Goal: Task Accomplishment & Management: Manage account settings

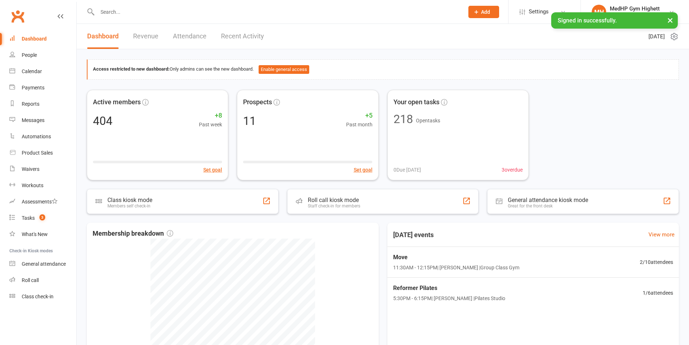
click at [150, 12] on input "text" at bounding box center [277, 12] width 364 height 10
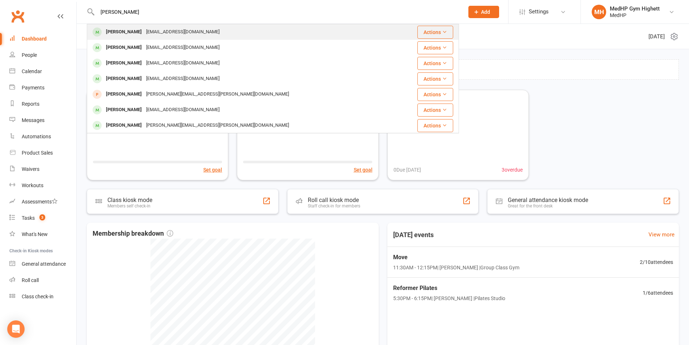
type input "[PERSON_NAME]"
click at [165, 30] on div "[EMAIL_ADDRESS][DOMAIN_NAME]" at bounding box center [183, 32] width 78 height 10
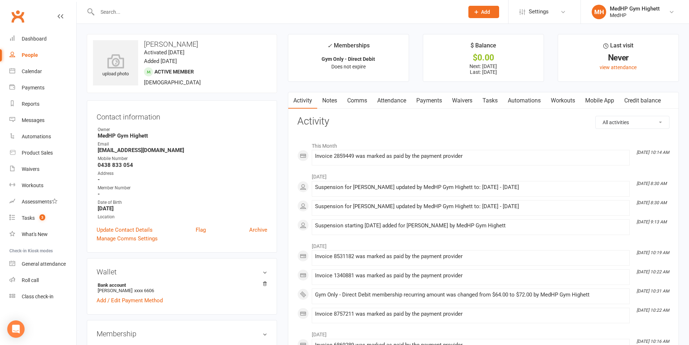
click at [477, 100] on link "Waivers" at bounding box center [462, 100] width 30 height 17
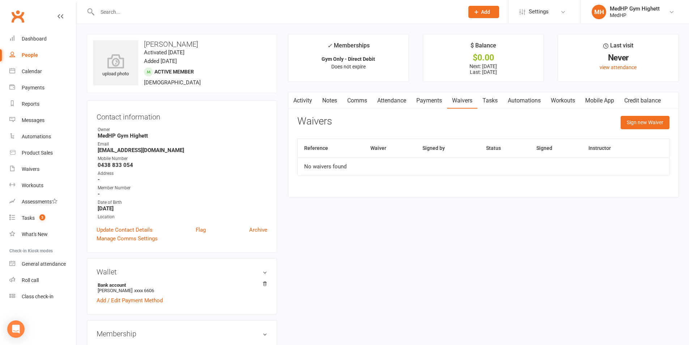
click at [491, 106] on link "Tasks" at bounding box center [489, 100] width 25 height 17
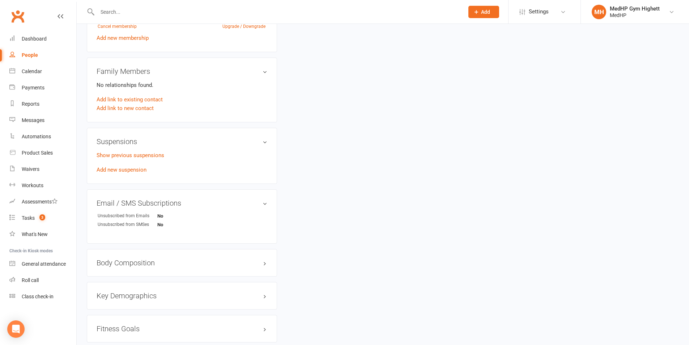
scroll to position [398, 0]
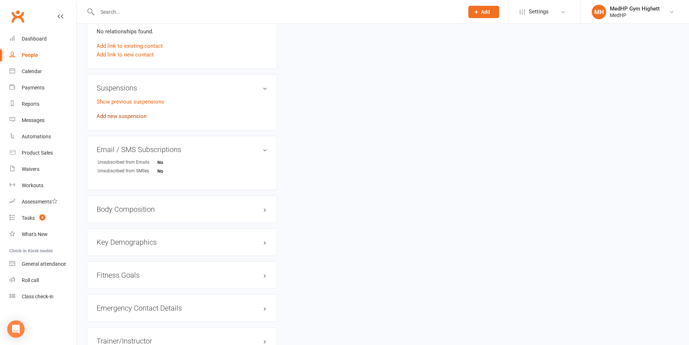
click at [126, 119] on link "Add new suspension" at bounding box center [122, 116] width 50 height 7
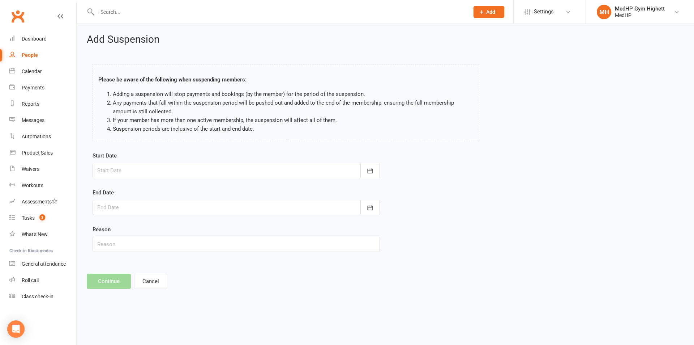
click at [175, 172] on div at bounding box center [236, 170] width 287 height 15
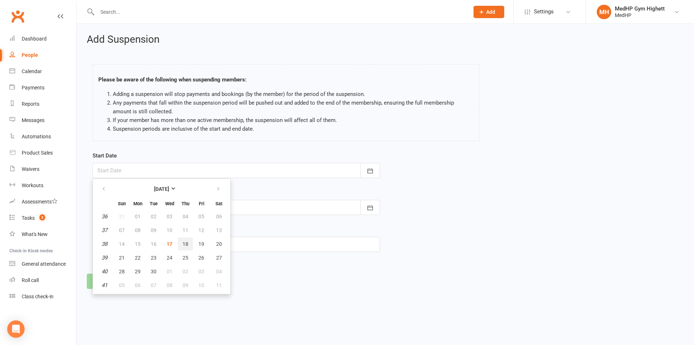
click at [184, 248] on button "18" at bounding box center [185, 243] width 15 height 13
type input "[DATE]"
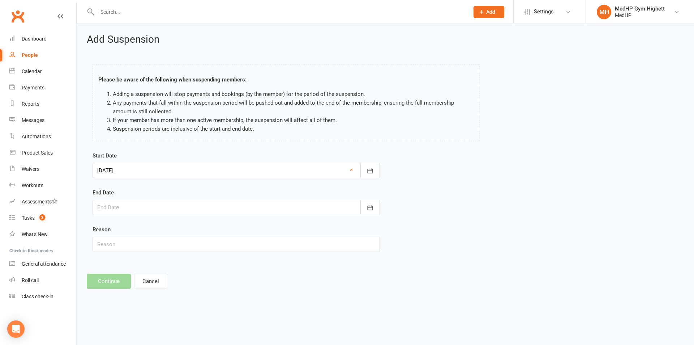
click at [183, 210] on div at bounding box center [236, 207] width 287 height 15
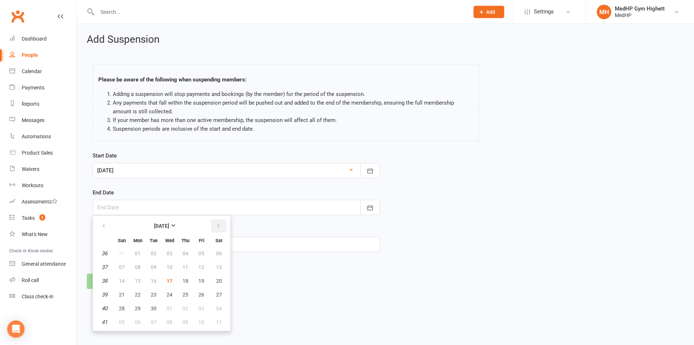
click at [221, 226] on button "button" at bounding box center [219, 225] width 16 height 13
click at [202, 248] on button "03" at bounding box center [201, 253] width 15 height 13
type input "[DATE]"
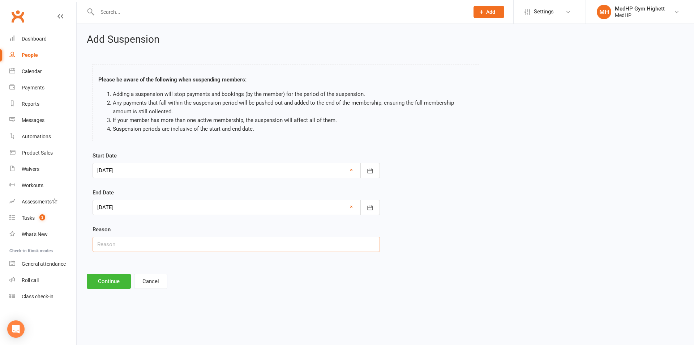
click at [153, 236] on input "text" at bounding box center [236, 243] width 287 height 15
type input "Away"
click at [103, 284] on button "Continue" at bounding box center [109, 280] width 44 height 15
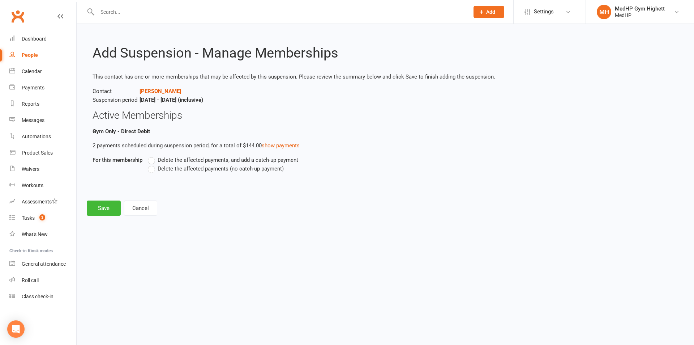
click at [191, 167] on span "Delete the affected payments (no catch-up payment)" at bounding box center [221, 168] width 126 height 8
click at [153, 164] on input "Delete the affected payments (no catch-up payment)" at bounding box center [150, 164] width 5 height 0
click at [99, 208] on button "Save" at bounding box center [104, 207] width 34 height 15
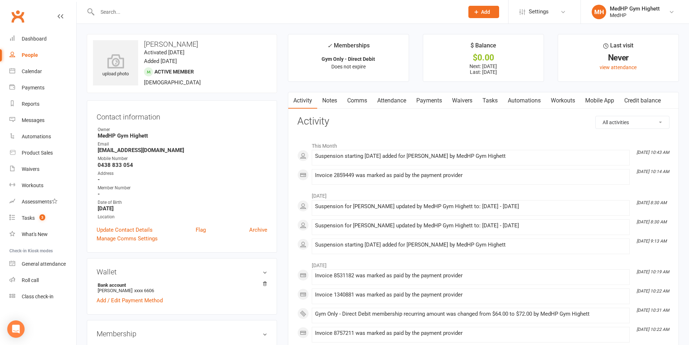
click at [229, 6] on div at bounding box center [273, 12] width 372 height 24
click at [224, 11] on input "text" at bounding box center [277, 12] width 364 height 10
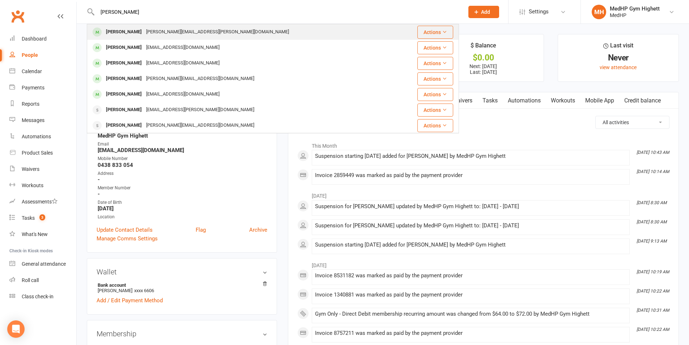
type input "[PERSON_NAME]"
click at [200, 32] on div "[PERSON_NAME][EMAIL_ADDRESS][PERSON_NAME][DOMAIN_NAME]" at bounding box center [217, 32] width 147 height 10
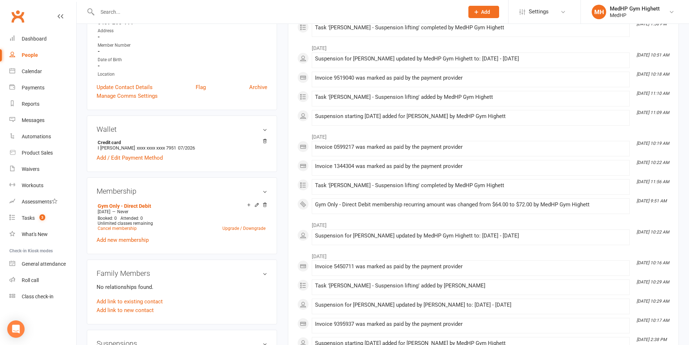
scroll to position [217, 0]
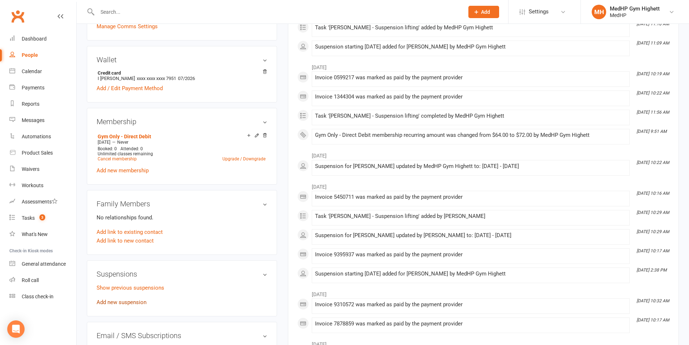
click at [127, 299] on link "Add new suspension" at bounding box center [122, 302] width 50 height 7
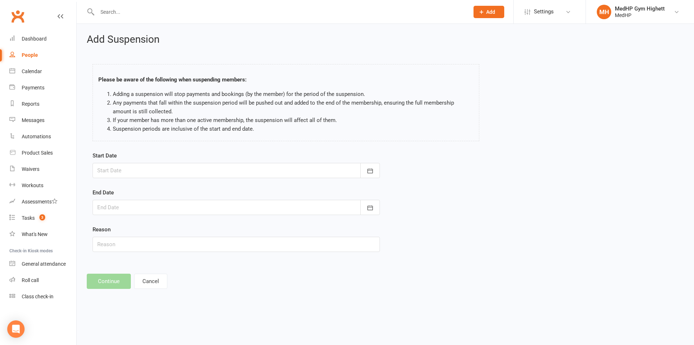
click at [179, 170] on div at bounding box center [236, 170] width 287 height 15
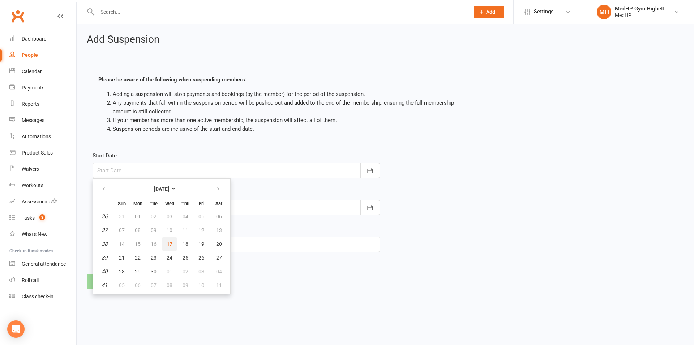
click at [171, 244] on span "17" at bounding box center [170, 244] width 6 height 6
type input "[DATE]"
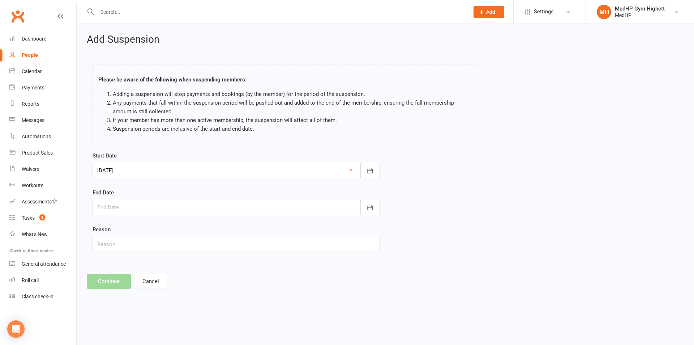
click at [150, 207] on div at bounding box center [236, 207] width 287 height 15
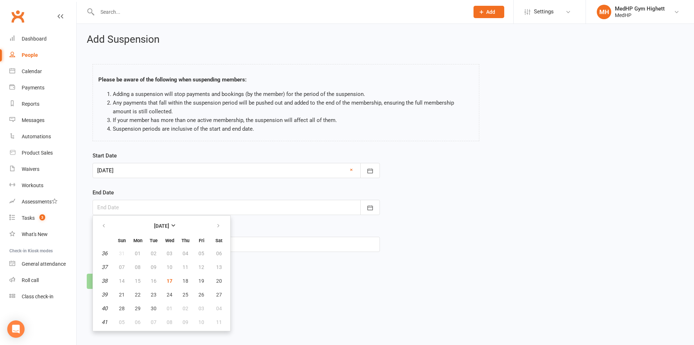
click at [353, 276] on footer "Continue Cancel" at bounding box center [385, 280] width 597 height 15
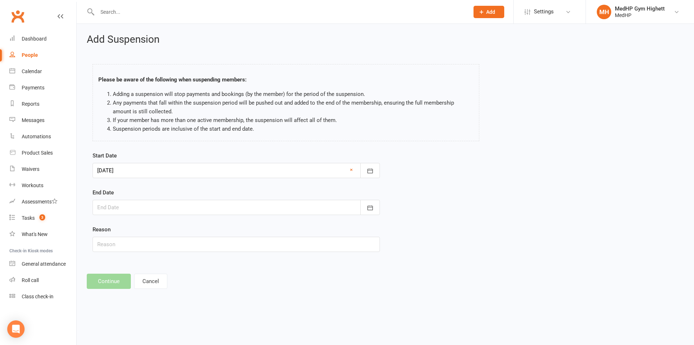
click at [214, 207] on div at bounding box center [236, 207] width 287 height 15
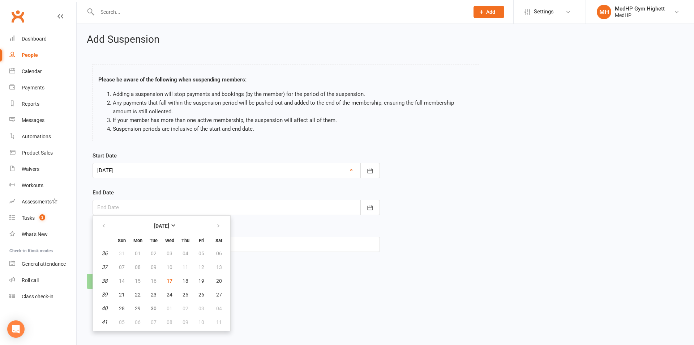
click at [303, 298] on div "Add Suspension Please be aware of the following when suspending members: Adding…" at bounding box center [386, 161] width 618 height 275
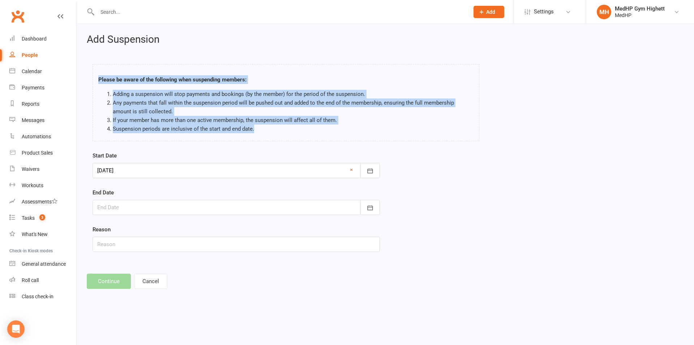
drag, startPoint x: 254, startPoint y: 129, endPoint x: 95, endPoint y: 78, distance: 167.1
click at [95, 78] on div "Please be aware of the following when suspending members: Adding a suspension w…" at bounding box center [286, 102] width 387 height 77
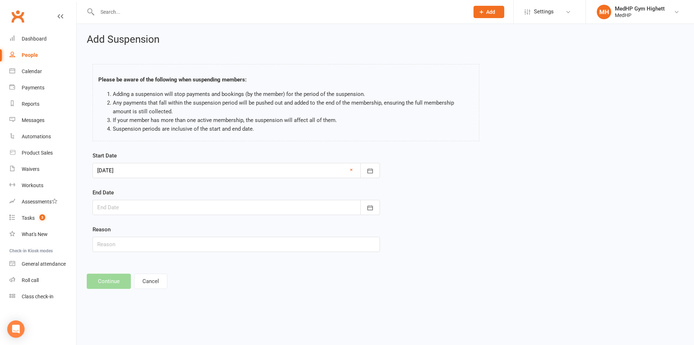
click at [168, 199] on div "End Date [DATE] Sun Mon Tue Wed Thu Fri Sat 36 31 01 02 03 04 05 06 37 07 08 09…" at bounding box center [236, 201] width 287 height 27
click at [170, 206] on div at bounding box center [236, 207] width 287 height 15
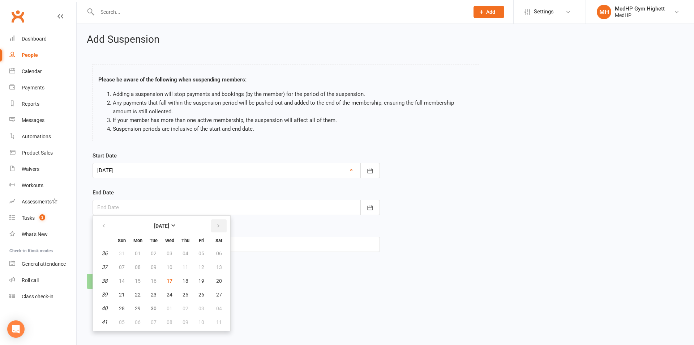
click at [220, 226] on icon "button" at bounding box center [218, 226] width 5 height 6
click at [186, 310] on span "30" at bounding box center [186, 308] width 6 height 6
type input "[DATE]"
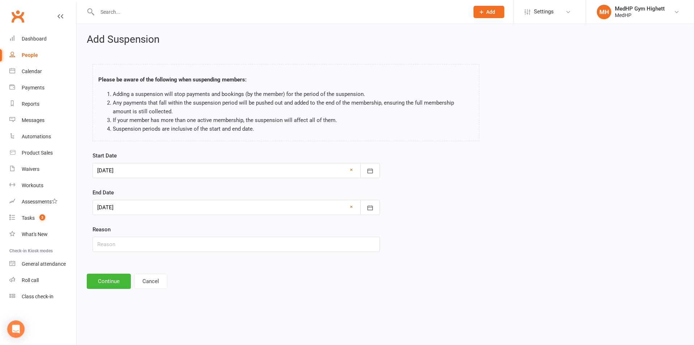
click at [159, 203] on div at bounding box center [236, 207] width 287 height 15
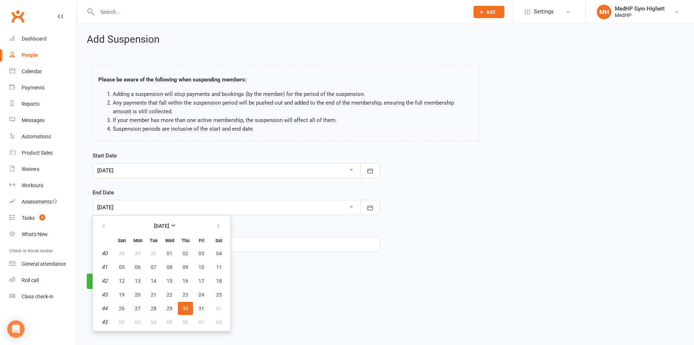
click at [362, 309] on html "Prospect Member Non-attending contact Class / event Appointment Task Membership…" at bounding box center [347, 154] width 694 height 309
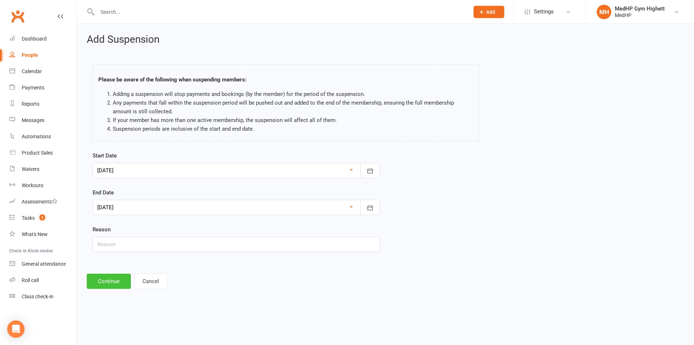
click at [106, 277] on button "Continue" at bounding box center [109, 280] width 44 height 15
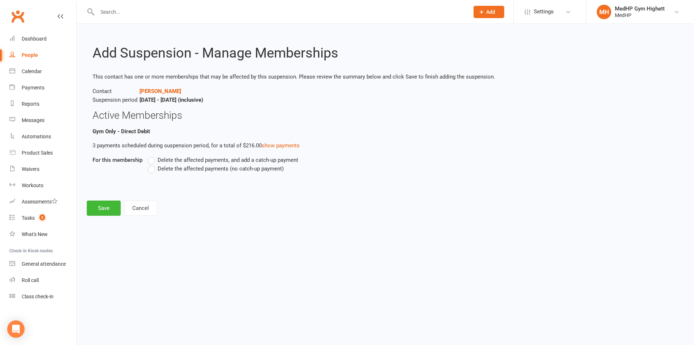
click at [182, 170] on span "Delete the affected payments (no catch-up payment)" at bounding box center [221, 168] width 126 height 8
click at [153, 164] on input "Delete the affected payments (no catch-up payment)" at bounding box center [150, 164] width 5 height 0
click at [106, 204] on button "Save" at bounding box center [104, 207] width 34 height 15
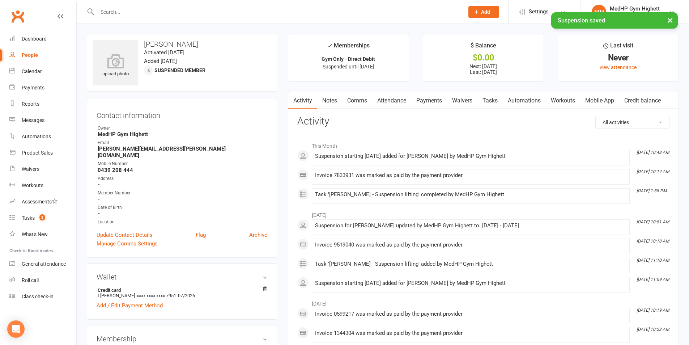
click at [498, 102] on link "Tasks" at bounding box center [489, 100] width 25 height 17
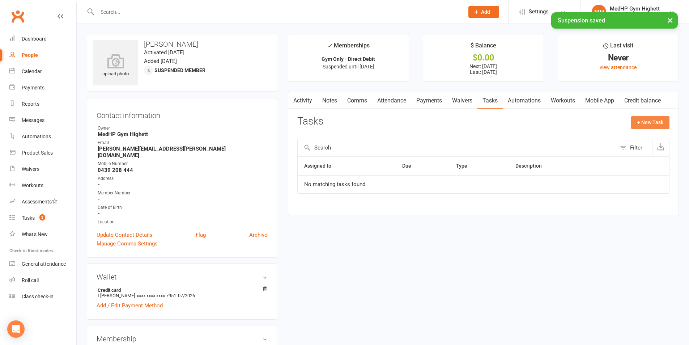
click at [643, 124] on button "+ New Task" at bounding box center [650, 122] width 38 height 13
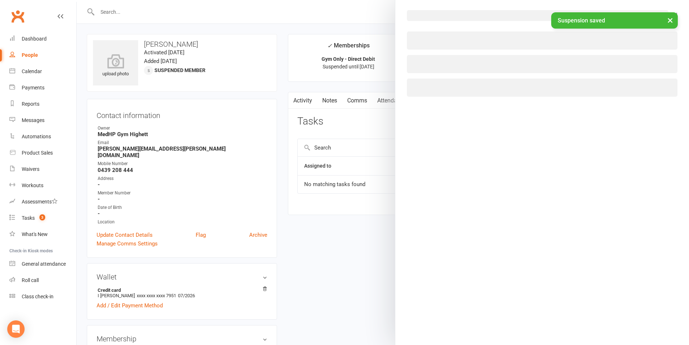
select select "46188"
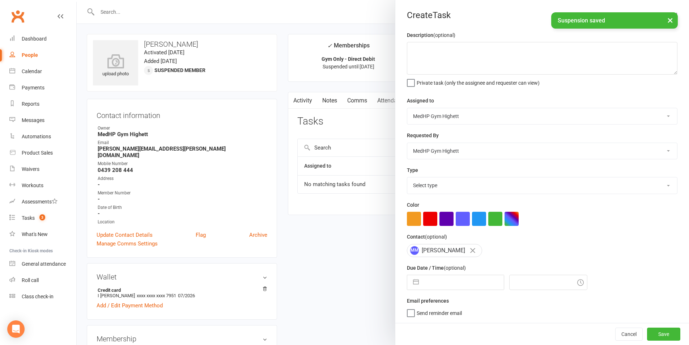
click at [435, 282] on input "text" at bounding box center [462, 282] width 81 height 14
select select "7"
select select "2025"
select select "8"
select select "2025"
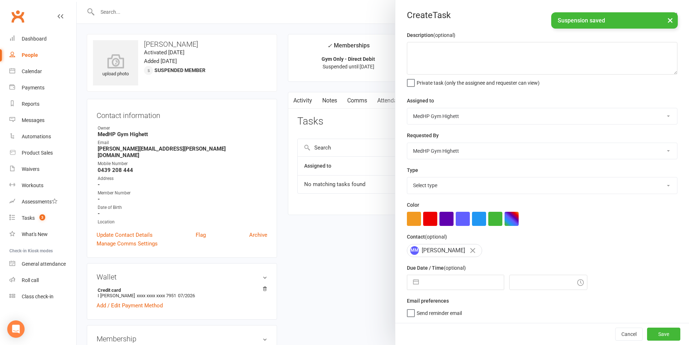
select select "9"
select select "2025"
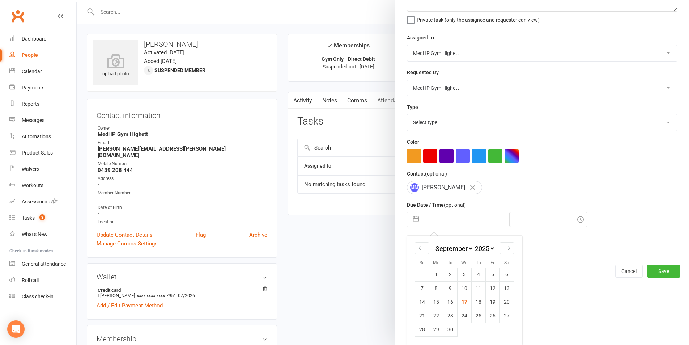
scroll to position [65, 0]
click at [506, 249] on icon "Move forward to switch to the next month." at bounding box center [506, 247] width 7 height 7
select select "10"
select select "2025"
click at [438, 316] on td "20" at bounding box center [436, 315] width 14 height 14
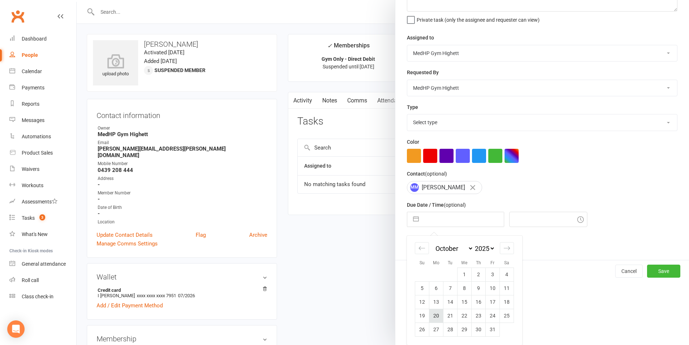
type input "[DATE]"
type input "11:00am"
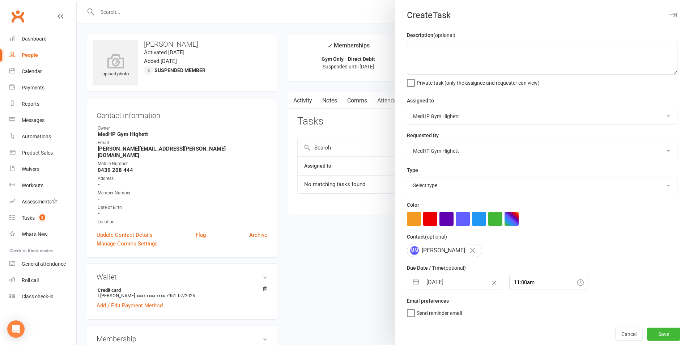
scroll to position [2, 0]
click at [425, 188] on select "Select type 10 class pack finished 6 week program review 6 week review 8 week c…" at bounding box center [542, 185] width 270 height 16
select select "23034"
click at [407, 177] on select "Select type 10 class pack finished 6 week program review 6 week review 8 week c…" at bounding box center [542, 185] width 270 height 16
click at [464, 62] on textarea at bounding box center [542, 58] width 270 height 33
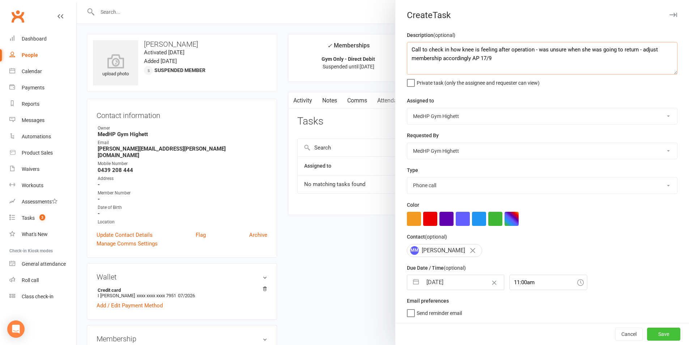
type textarea "Call to check in how knee is feeling after operation - was unsure when she was …"
click at [659, 332] on button "Save" at bounding box center [663, 333] width 33 height 13
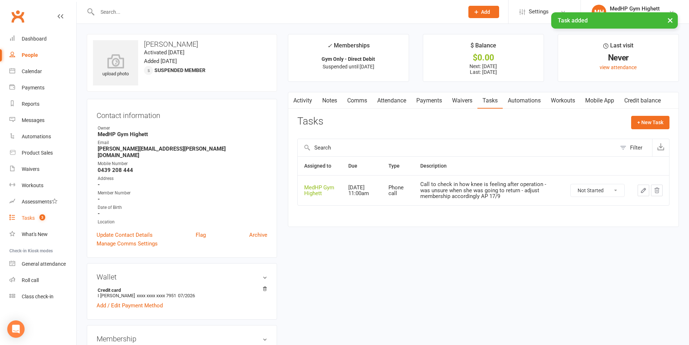
click at [56, 215] on link "Tasks 3" at bounding box center [42, 218] width 67 height 16
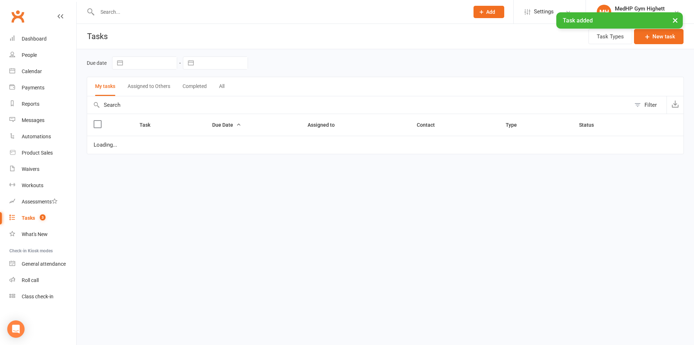
select select "started"
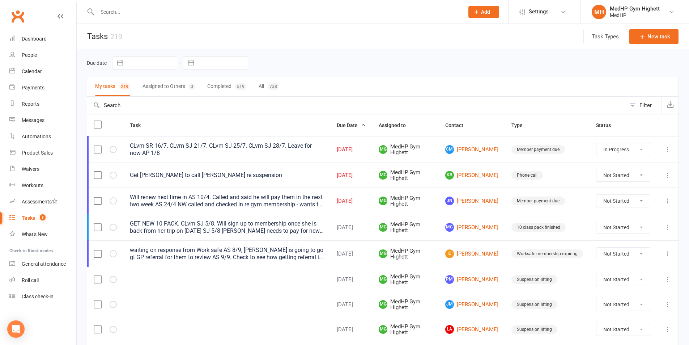
click at [227, 13] on input "text" at bounding box center [277, 12] width 364 height 10
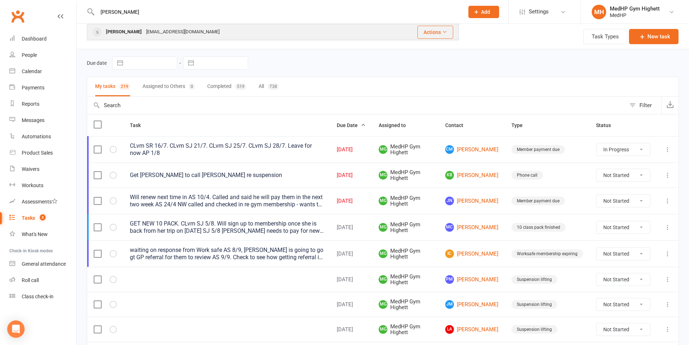
type input "[PERSON_NAME]"
click at [177, 30] on div "[EMAIL_ADDRESS][DOMAIN_NAME]" at bounding box center [183, 32] width 78 height 10
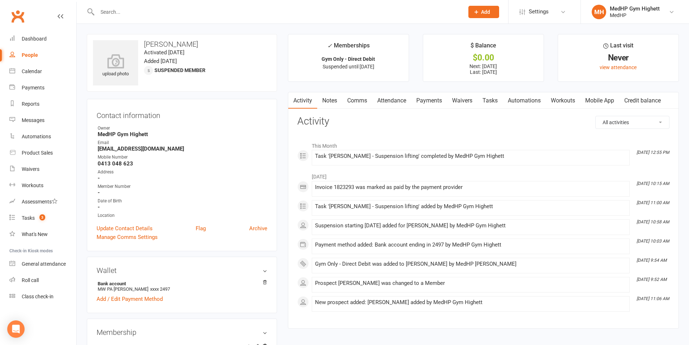
click at [486, 99] on link "Tasks" at bounding box center [489, 100] width 25 height 17
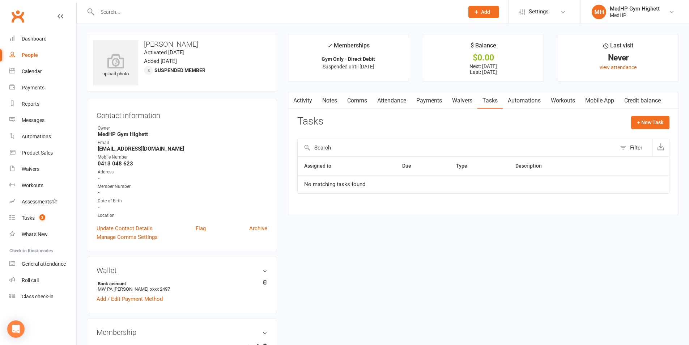
click at [398, 102] on link "Attendance" at bounding box center [391, 100] width 39 height 17
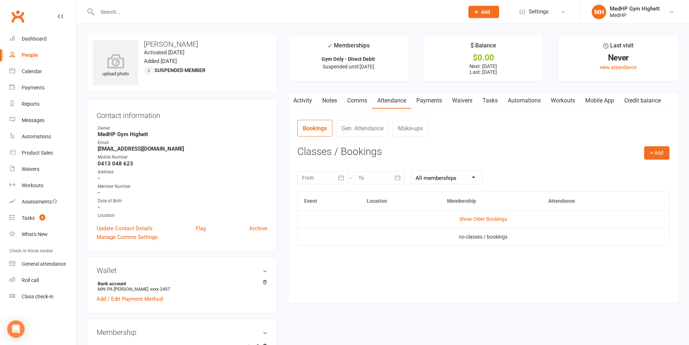
click at [434, 99] on link "Payments" at bounding box center [429, 100] width 36 height 17
